Goal: Find specific page/section: Find specific page/section

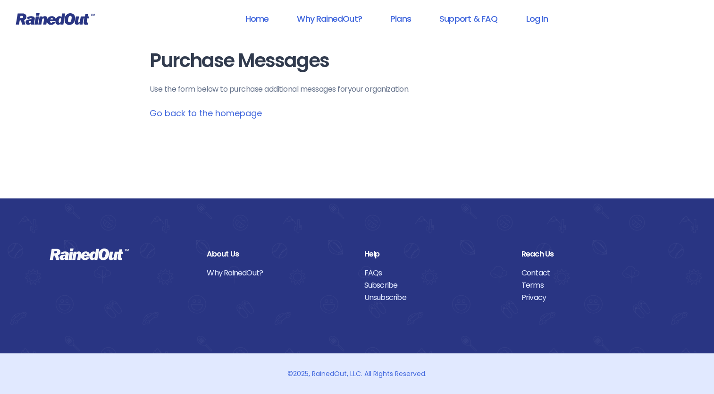
click at [76, 21] on icon at bounding box center [55, 19] width 79 height 12
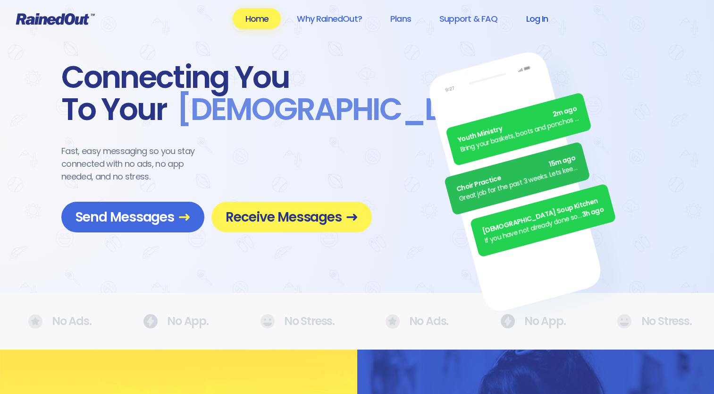
click at [551, 18] on link "Log In" at bounding box center [537, 18] width 47 height 21
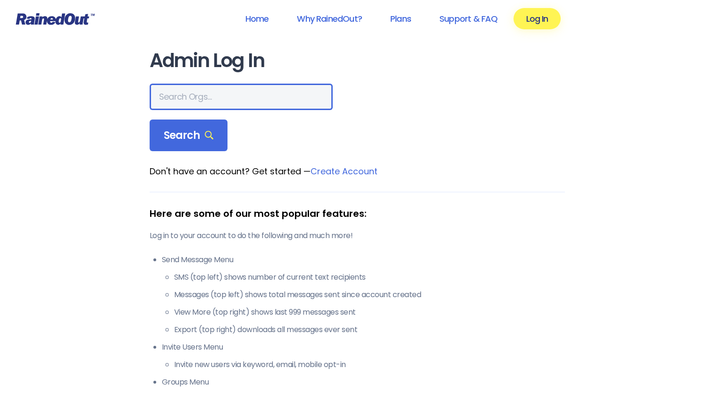
click at [165, 93] on input "text" at bounding box center [241, 97] width 183 height 26
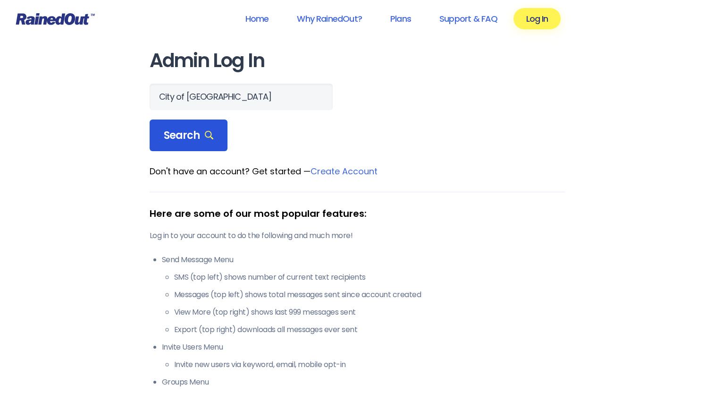
click at [202, 133] on span "Search" at bounding box center [189, 135] width 50 height 13
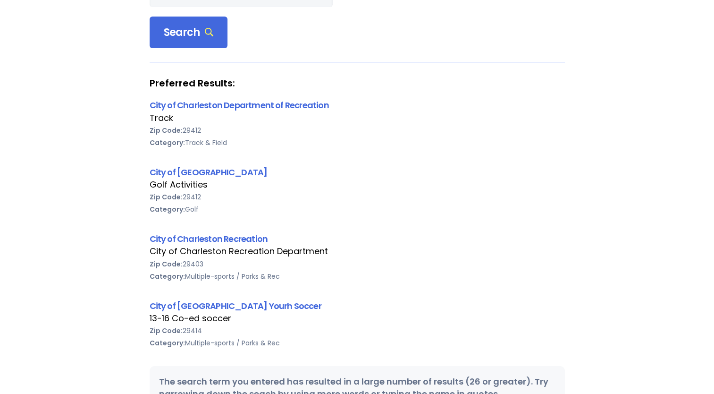
scroll to position [56, 0]
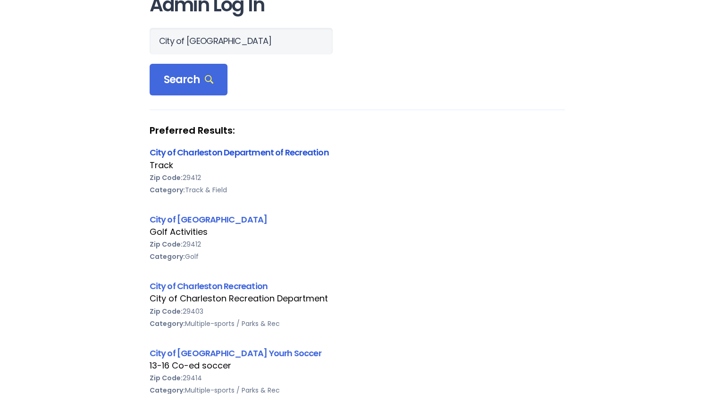
click at [284, 150] on link "City of Charleston Department of Recreation" at bounding box center [239, 152] width 179 height 12
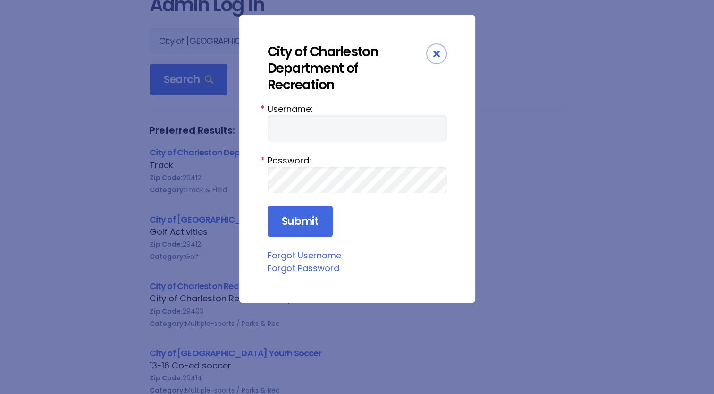
click at [434, 55] on icon "Close" at bounding box center [436, 54] width 7 height 7
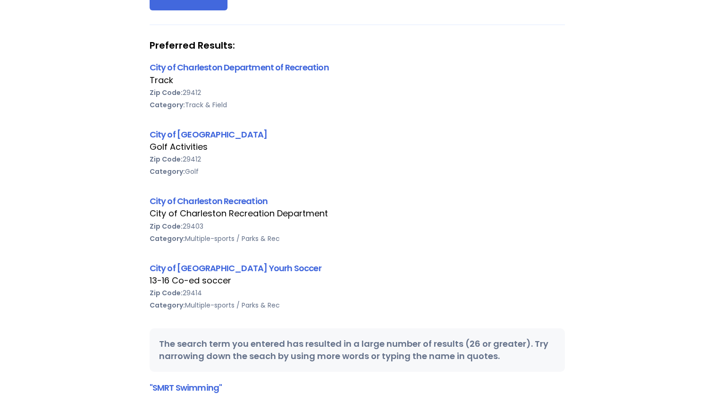
scroll to position [150, 0]
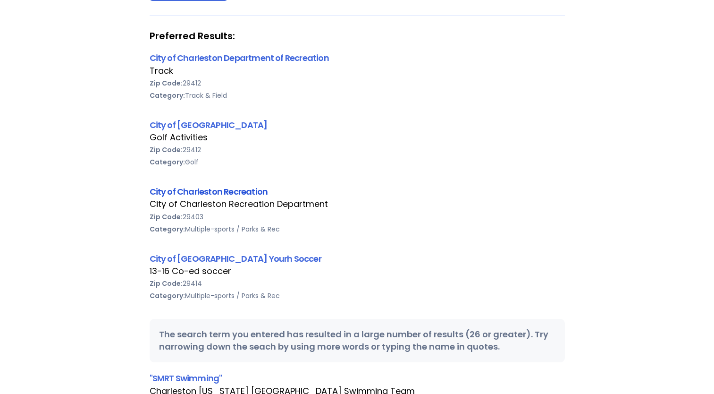
click at [250, 197] on link "City of Charleston Recreation" at bounding box center [209, 192] width 118 height 12
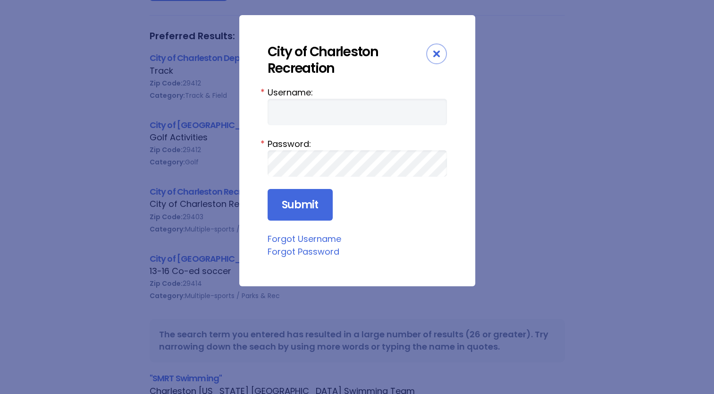
click at [437, 50] on div "Close" at bounding box center [436, 53] width 21 height 21
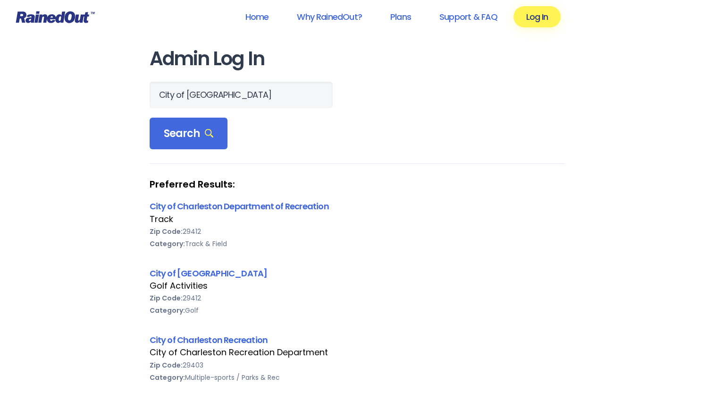
scroll to position [0, 0]
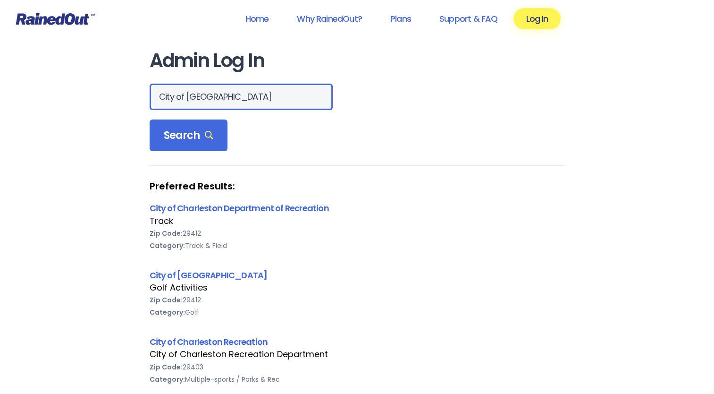
click at [252, 93] on input "City of [GEOGRAPHIC_DATA]" at bounding box center [241, 97] width 183 height 26
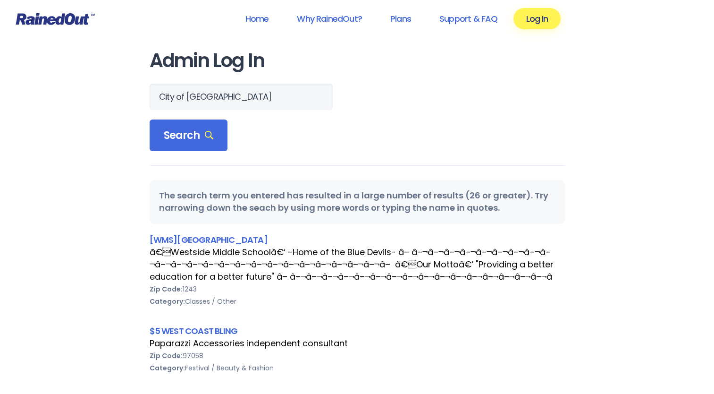
click at [171, 142] on span "Search" at bounding box center [189, 135] width 50 height 13
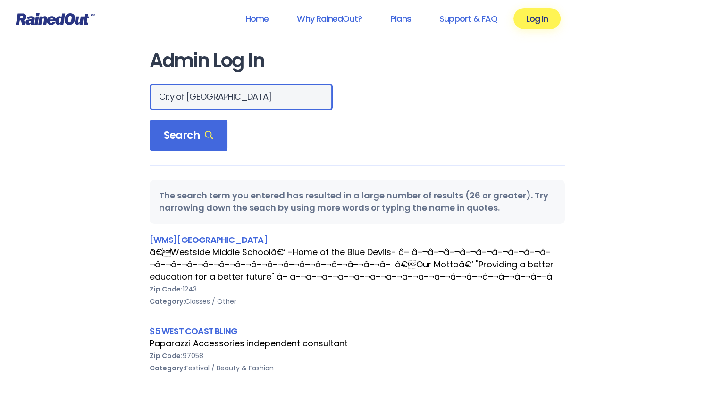
click at [264, 95] on input "City of [GEOGRAPHIC_DATA]" at bounding box center [241, 97] width 183 height 26
type input "City of [GEOGRAPHIC_DATA] [GEOGRAPHIC_DATA][PERSON_NAME]"
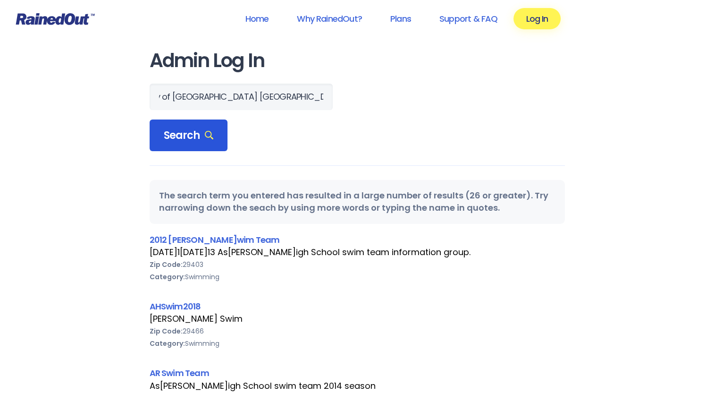
scroll to position [0, 0]
click at [208, 126] on div "Search" at bounding box center [189, 135] width 78 height 32
